Goal: Information Seeking & Learning: Learn about a topic

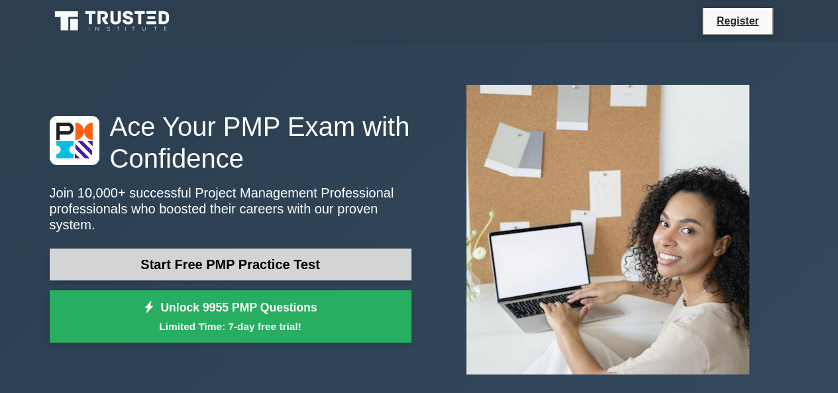
click at [226, 253] on link "Start Free PMP Practice Test" at bounding box center [231, 265] width 362 height 32
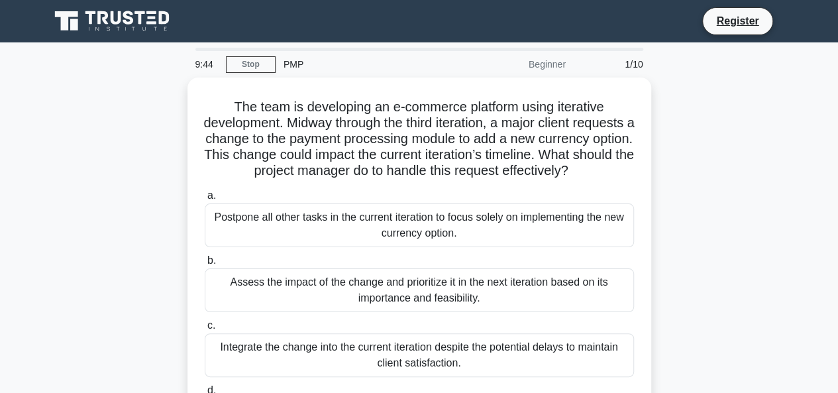
click at [226, 247] on div "Postpone all other tasks in the current iteration to focus solely on implementi…" at bounding box center [419, 225] width 429 height 44
click at [205, 200] on input "a. Postpone all other tasks in the current iteration to focus solely on impleme…" at bounding box center [205, 196] width 0 height 9
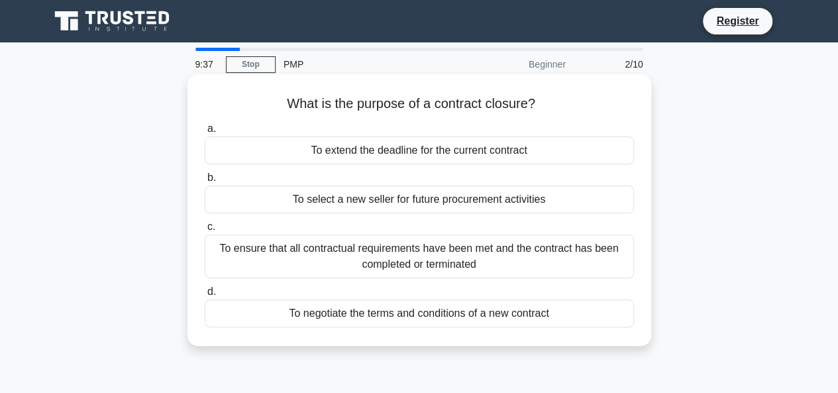
click at [234, 89] on div "What is the purpose of a contract closure? .spinner_0XTQ{transform-origin:cente…" at bounding box center [419, 210] width 453 height 261
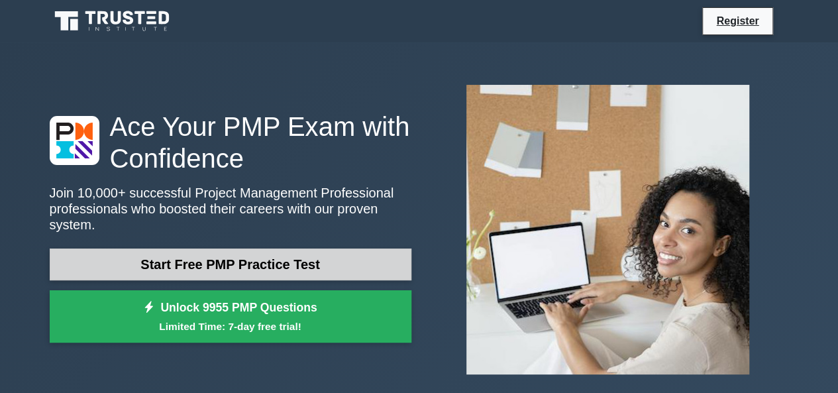
click at [202, 255] on link "Start Free PMP Practice Test" at bounding box center [231, 265] width 362 height 32
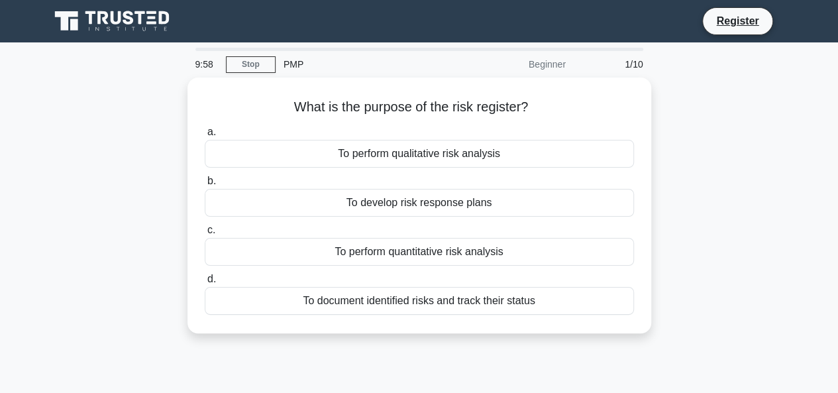
click at [202, 255] on div "c. To perform quantitative risk analysis" at bounding box center [419, 244] width 445 height 44
click at [249, 66] on link "Stop" at bounding box center [251, 64] width 50 height 17
